Goal: Information Seeking & Learning: Learn about a topic

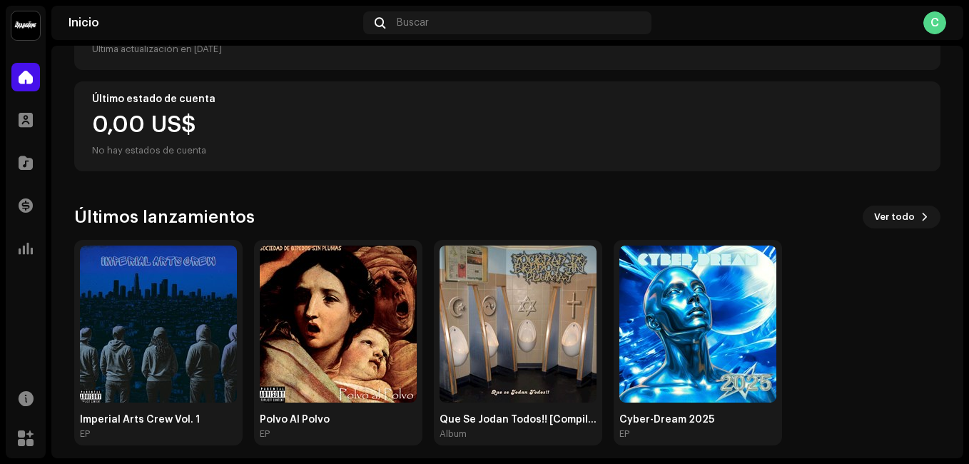
scroll to position [241, 0]
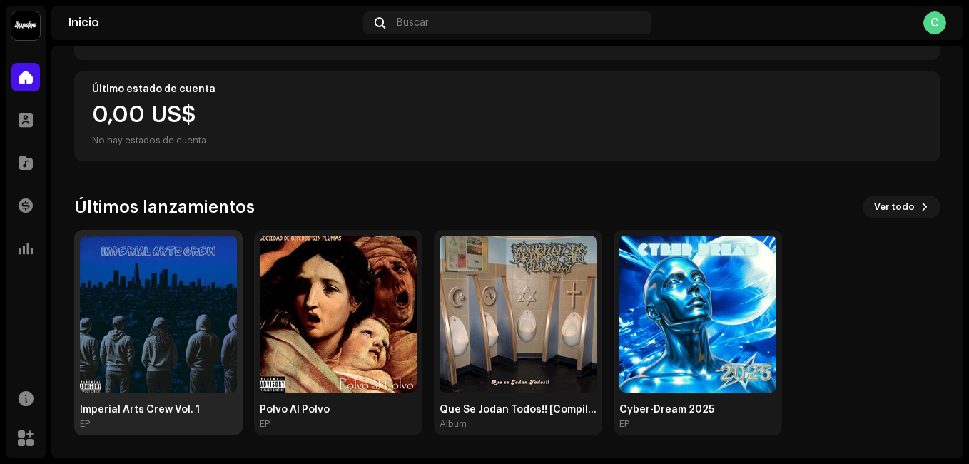
click at [118, 343] on img at bounding box center [158, 314] width 157 height 157
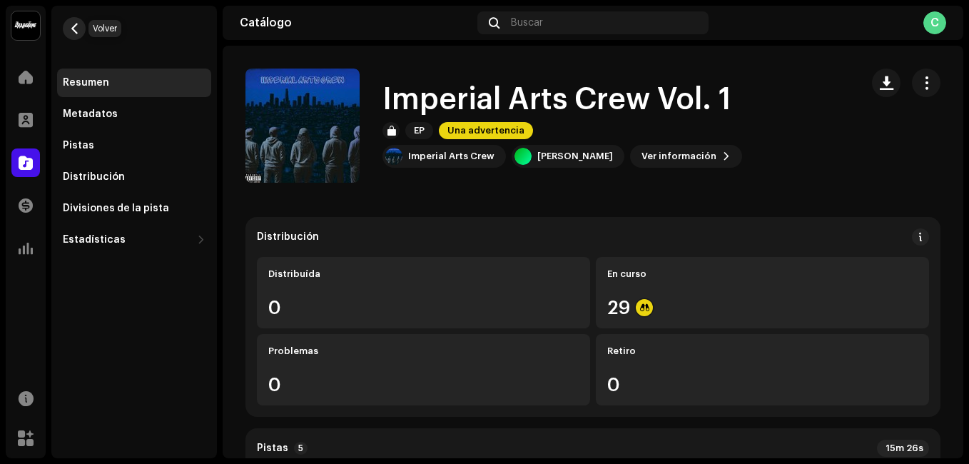
click at [74, 23] on span "button" at bounding box center [74, 28] width 11 height 11
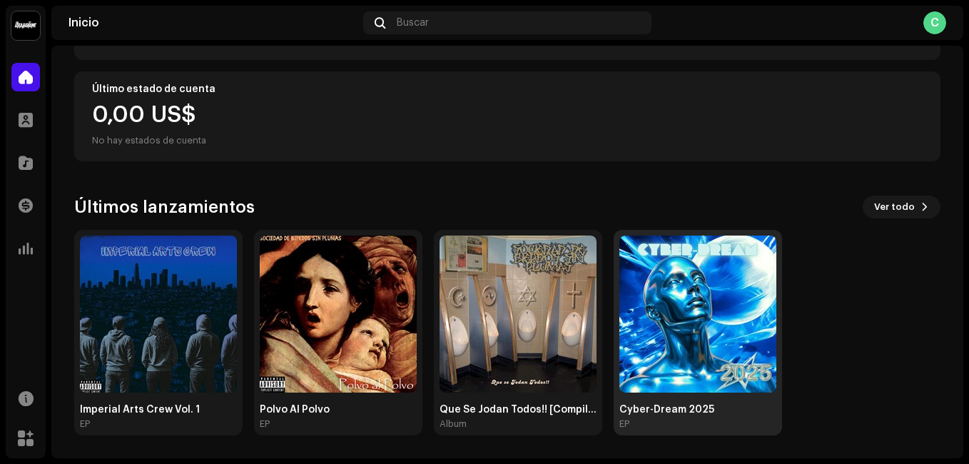
click at [665, 341] on img at bounding box center [698, 314] width 157 height 157
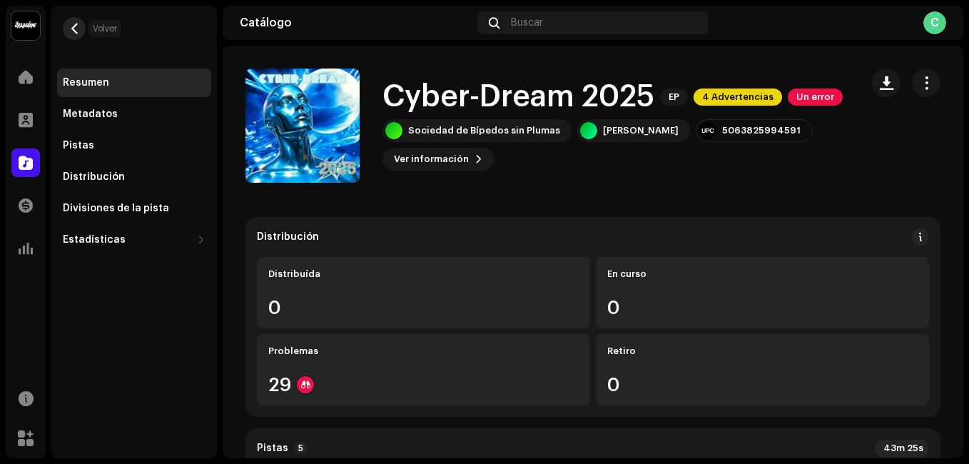
click at [78, 34] on span "button" at bounding box center [74, 28] width 11 height 11
